Goal: Task Accomplishment & Management: Use online tool/utility

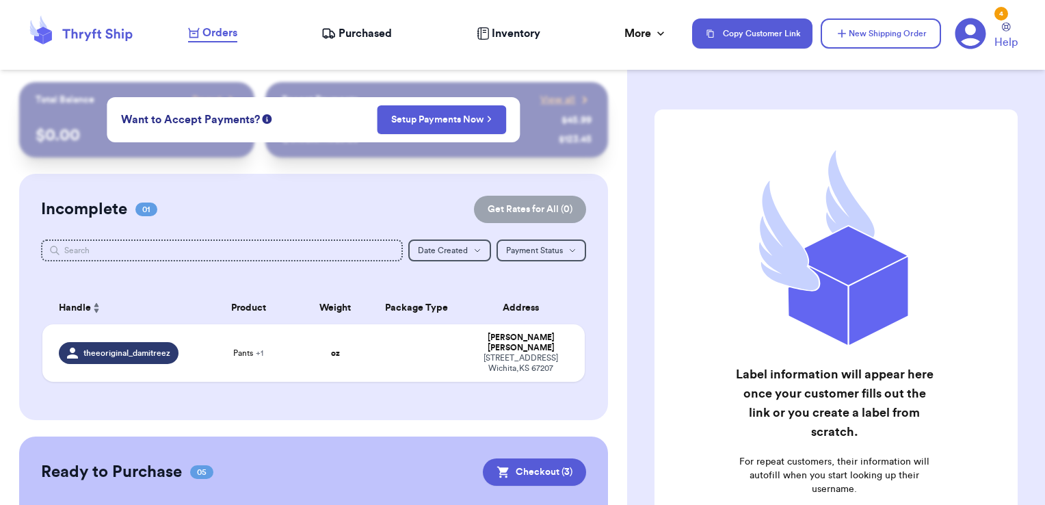
scroll to position [313, 0]
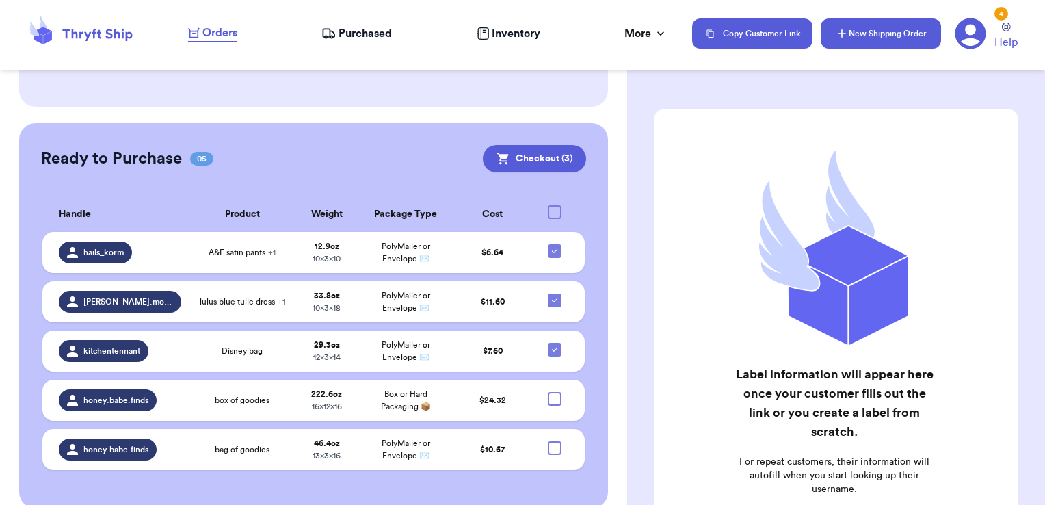
click at [831, 34] on button "New Shipping Order" at bounding box center [881, 33] width 120 height 30
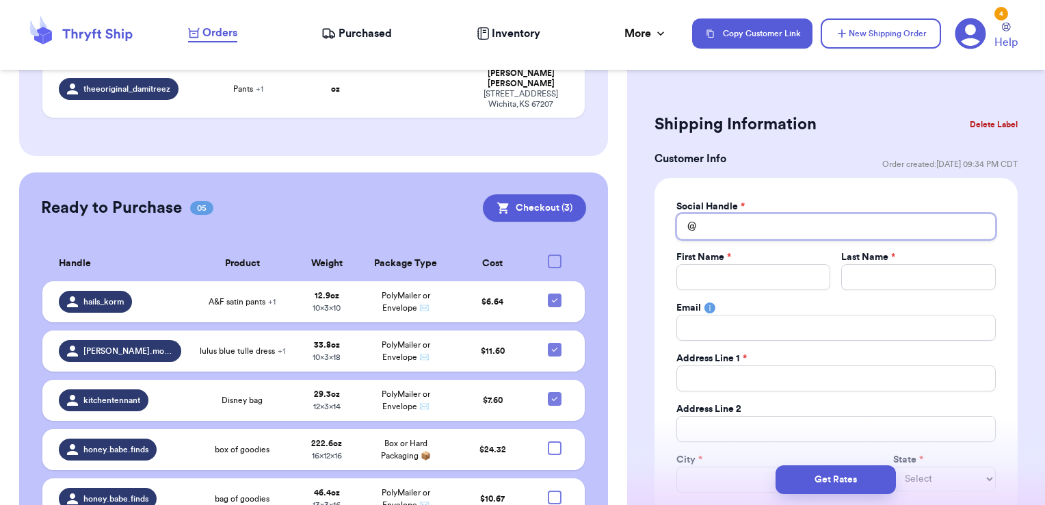
click at [726, 227] on input "Total Amount Paid" at bounding box center [835, 226] width 319 height 26
click at [343, 92] on td "oz" at bounding box center [335, 88] width 65 height 57
type input "Pants"
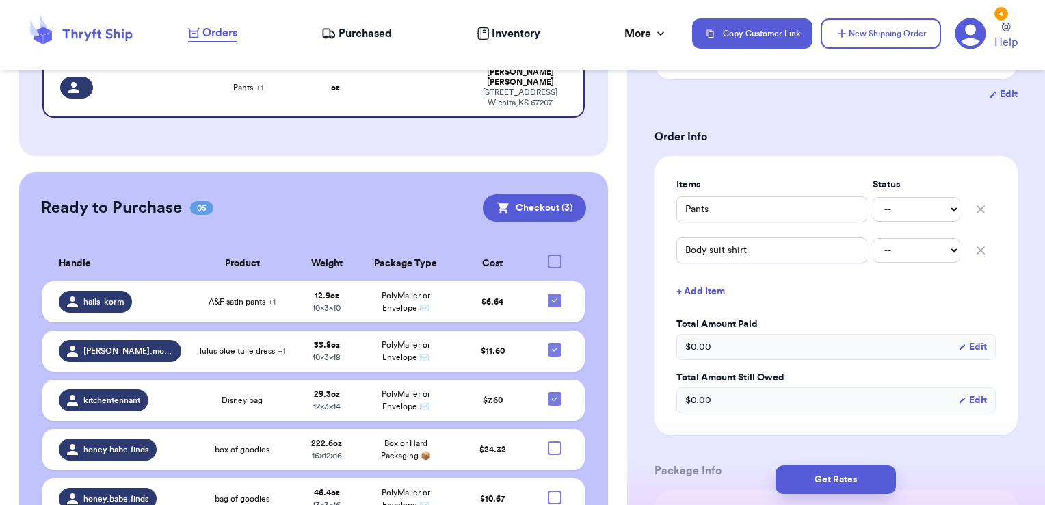
scroll to position [274, 0]
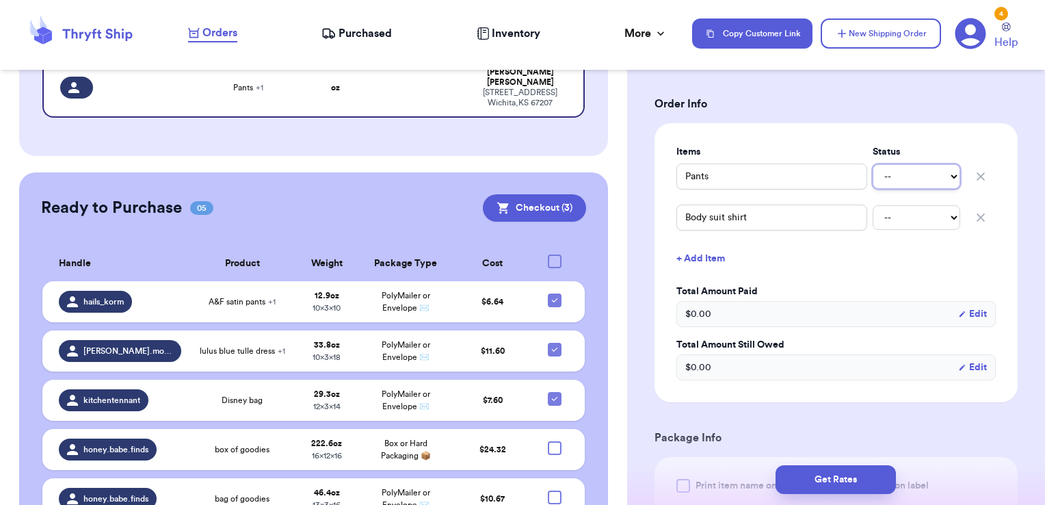
click at [907, 178] on select "-- Paid Owes" at bounding box center [917, 176] width 88 height 25
select select "paid"
click at [873, 164] on select "-- Paid Owes" at bounding box center [917, 176] width 88 height 25
click at [894, 215] on select "-- Paid Owes" at bounding box center [917, 217] width 88 height 25
select select "paid"
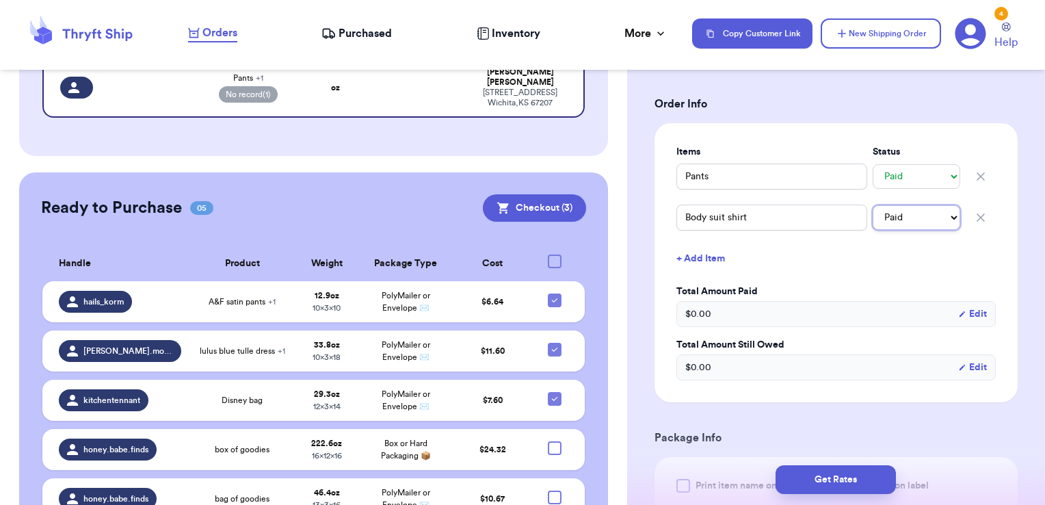
click at [873, 205] on select "-- Paid Owes" at bounding box center [917, 217] width 88 height 25
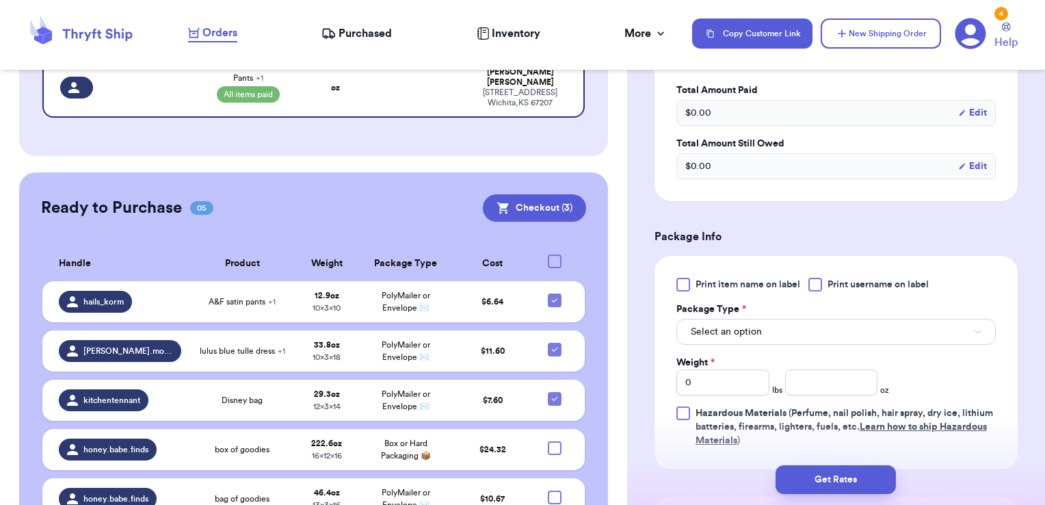
scroll to position [615, 0]
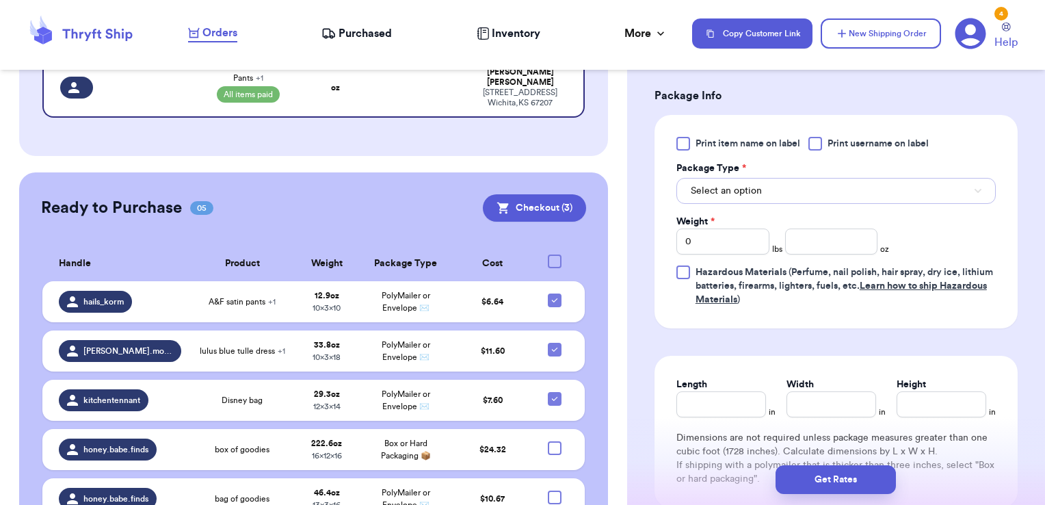
click at [719, 194] on span "Select an option" at bounding box center [726, 191] width 71 height 14
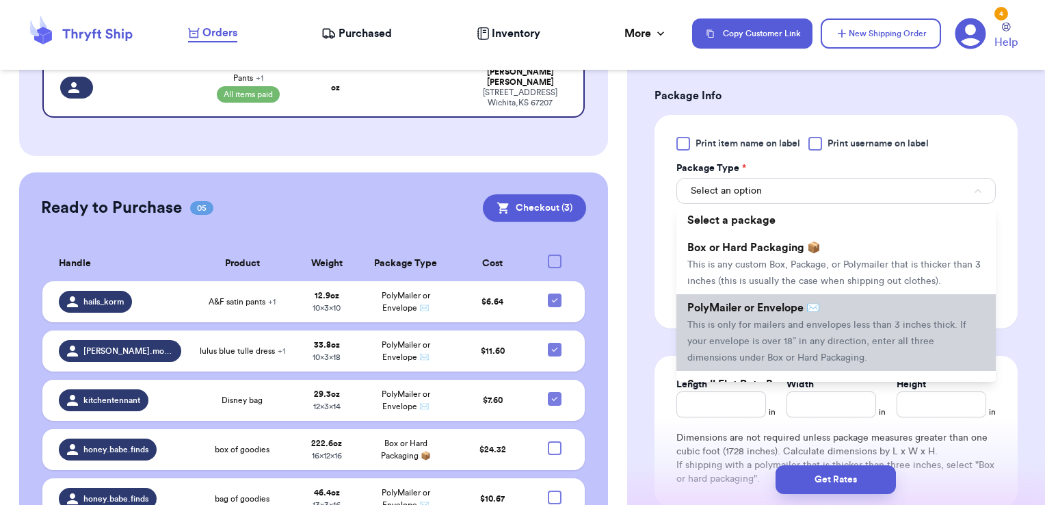
click at [768, 342] on span "This is only for mailers and envelopes less than 3 inches thick. If your envelo…" at bounding box center [826, 341] width 279 height 42
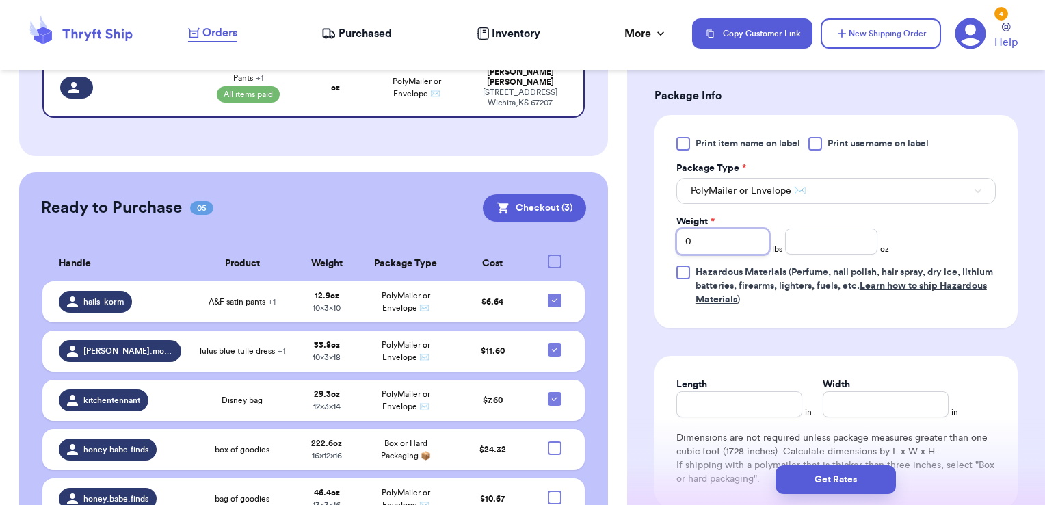
click at [738, 237] on input "0" at bounding box center [722, 241] width 93 height 26
type input "1"
click at [850, 245] on input "number" at bounding box center [831, 241] width 93 height 26
type input "0.9"
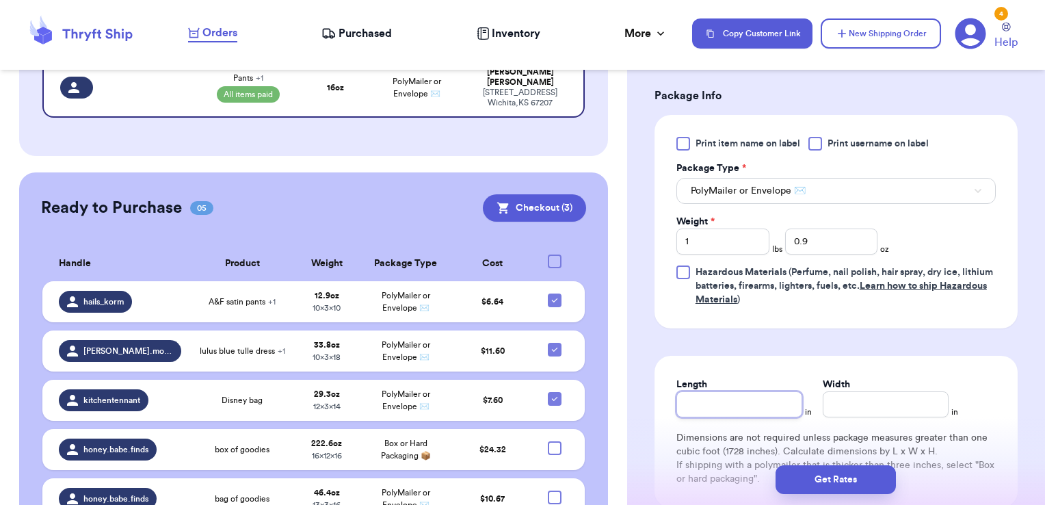
click at [728, 399] on input "Length" at bounding box center [739, 404] width 126 height 26
type input "10"
click at [870, 410] on input "Width *" at bounding box center [886, 404] width 126 height 26
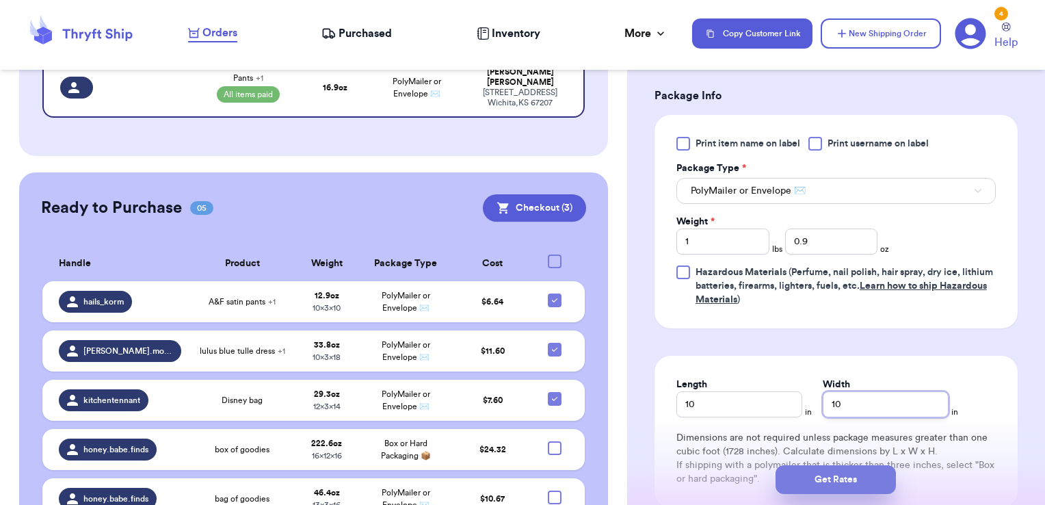
type input "10"
click at [851, 477] on button "Get Rates" at bounding box center [836, 479] width 120 height 29
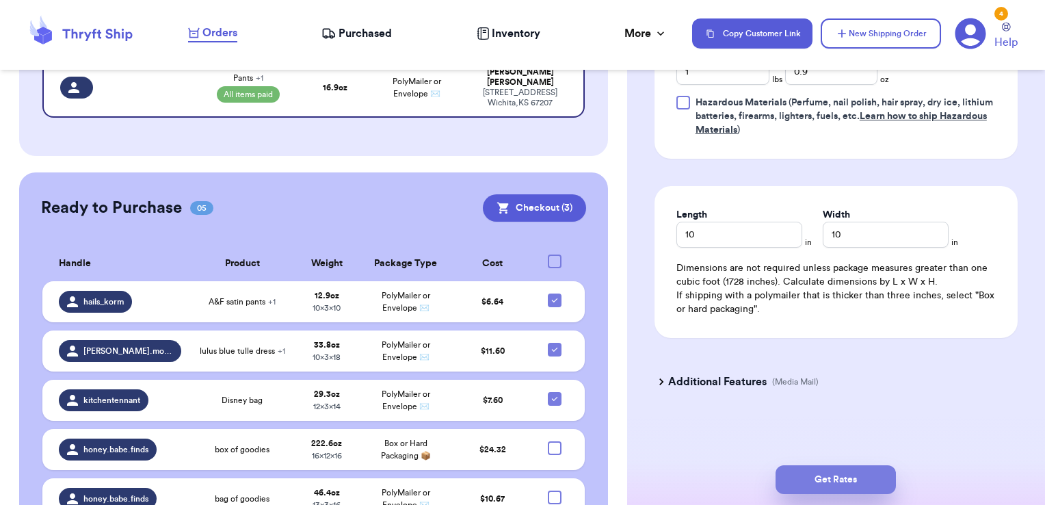
select select "KS"
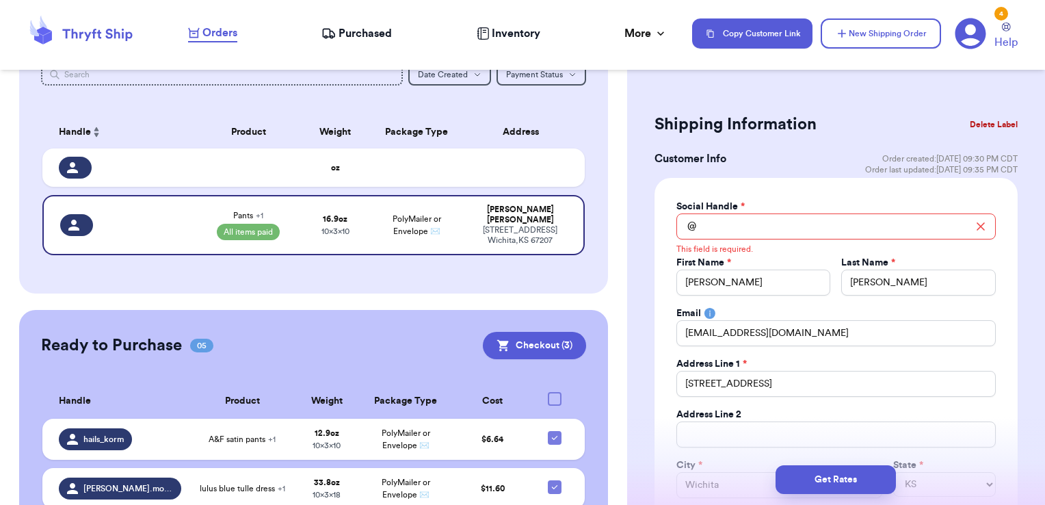
scroll to position [0, 0]
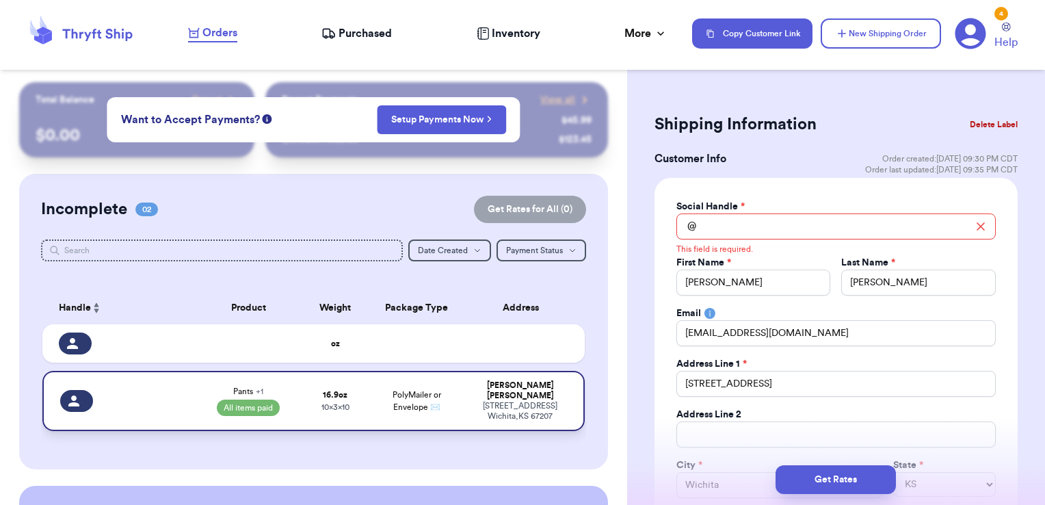
click at [368, 393] on td "PolyMailer or Envelope ✉️" at bounding box center [417, 401] width 98 height 60
type input "Body suit shirt"
type input "0.8999999999999986"
type input "Pants"
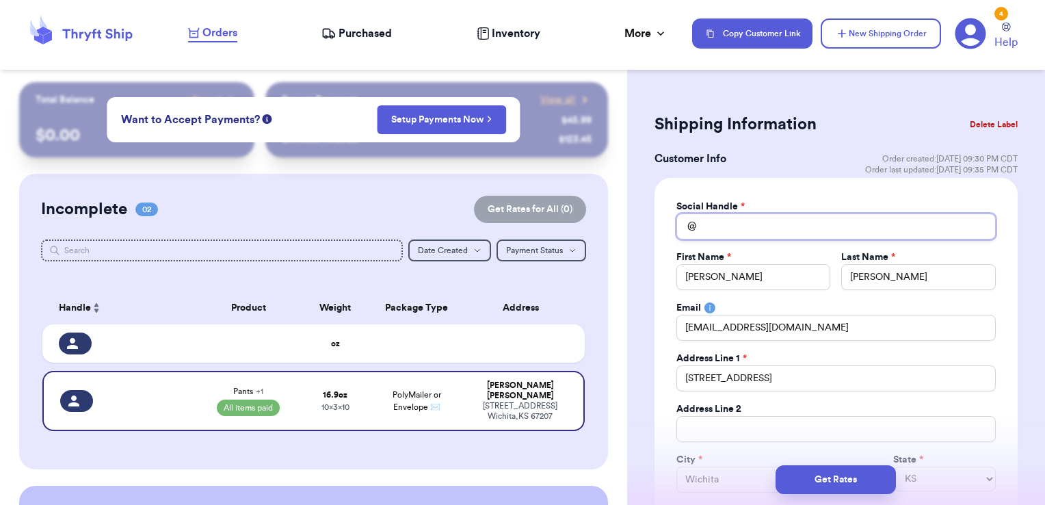
click at [750, 223] on input "Total Amount Paid" at bounding box center [835, 226] width 319 height 26
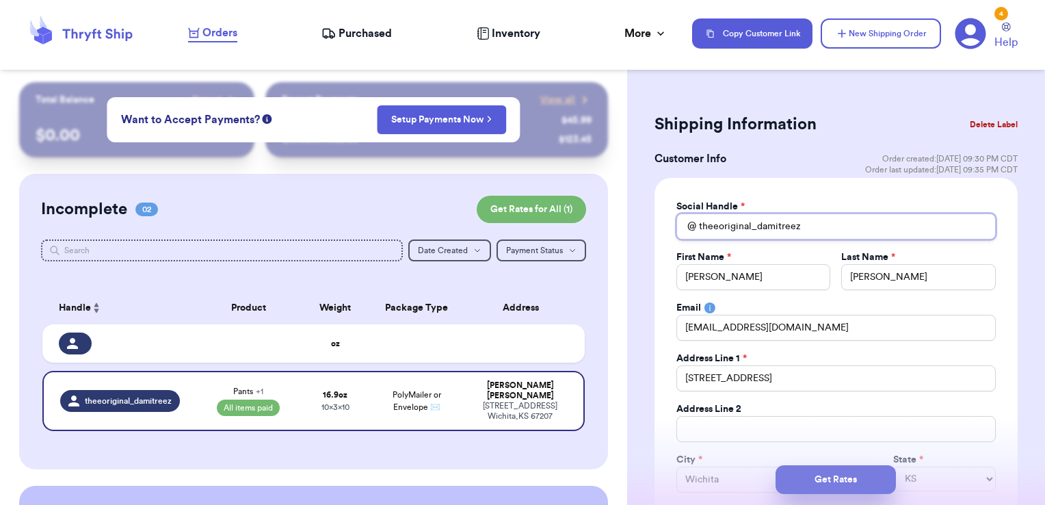
type input "theeoriginal_damitreez"
click at [848, 472] on button "Get Rates" at bounding box center [836, 479] width 120 height 29
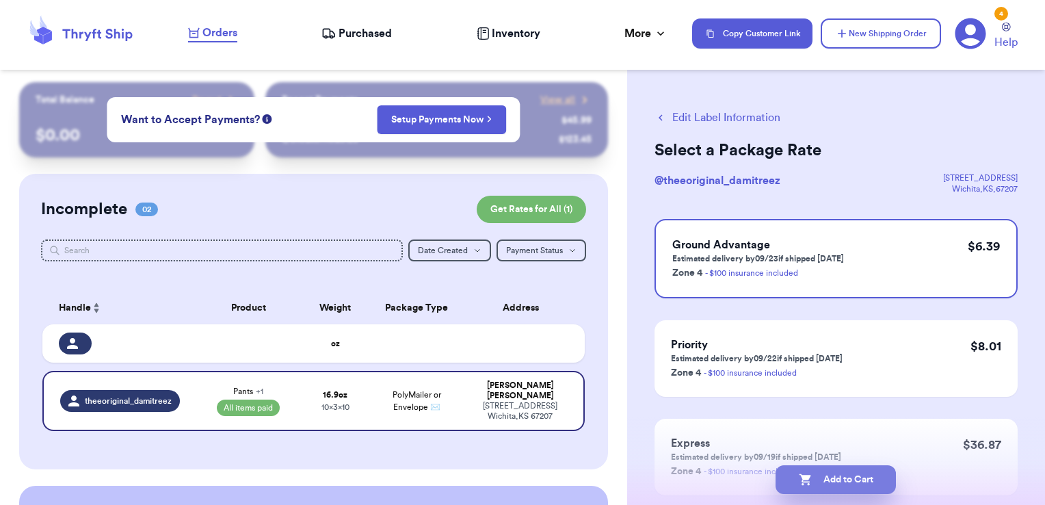
click at [837, 484] on button "Add to Cart" at bounding box center [836, 479] width 120 height 29
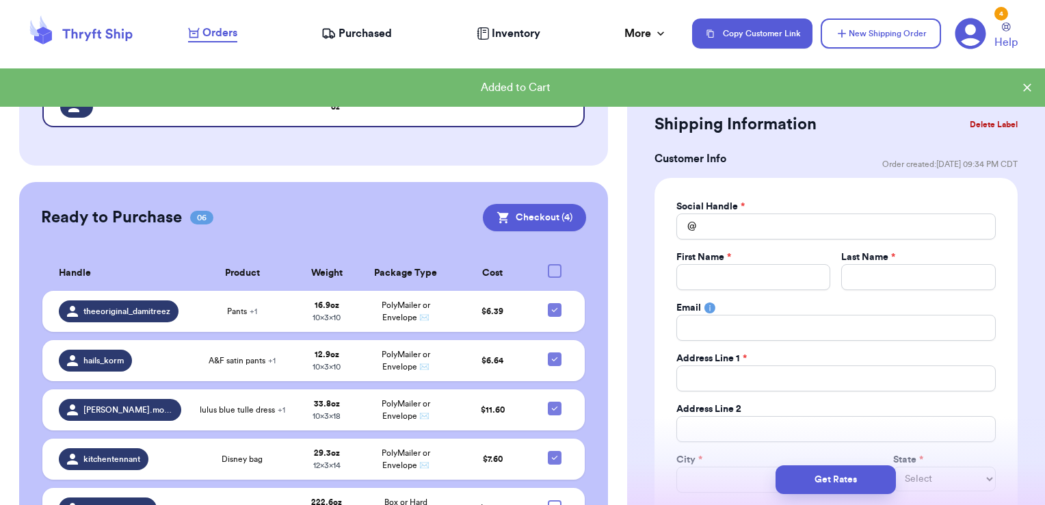
scroll to position [342, 0]
